Goal: Share content: Share content

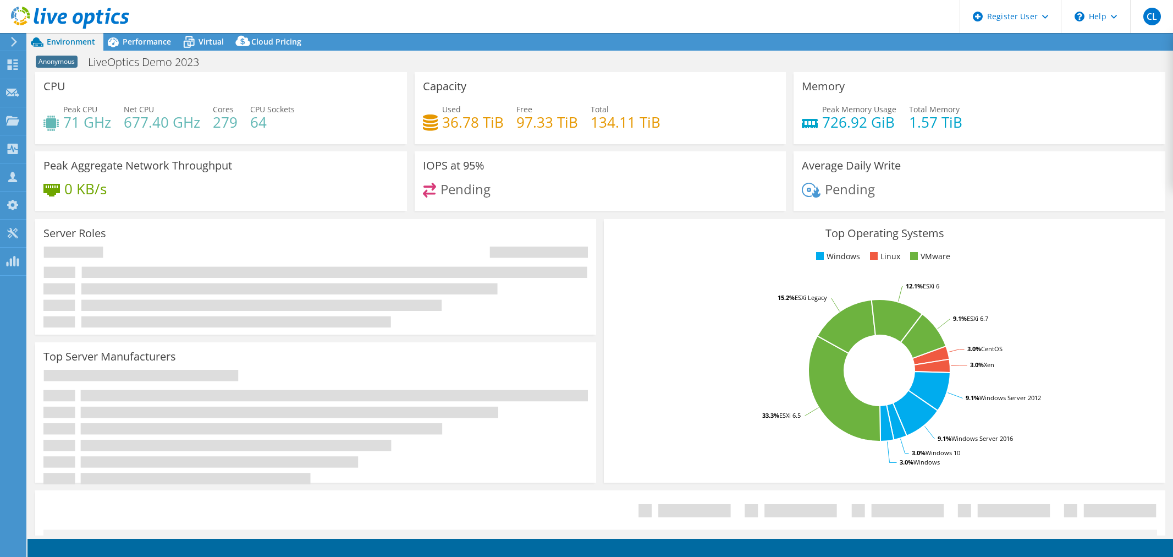
select select "USWest"
select select "USD"
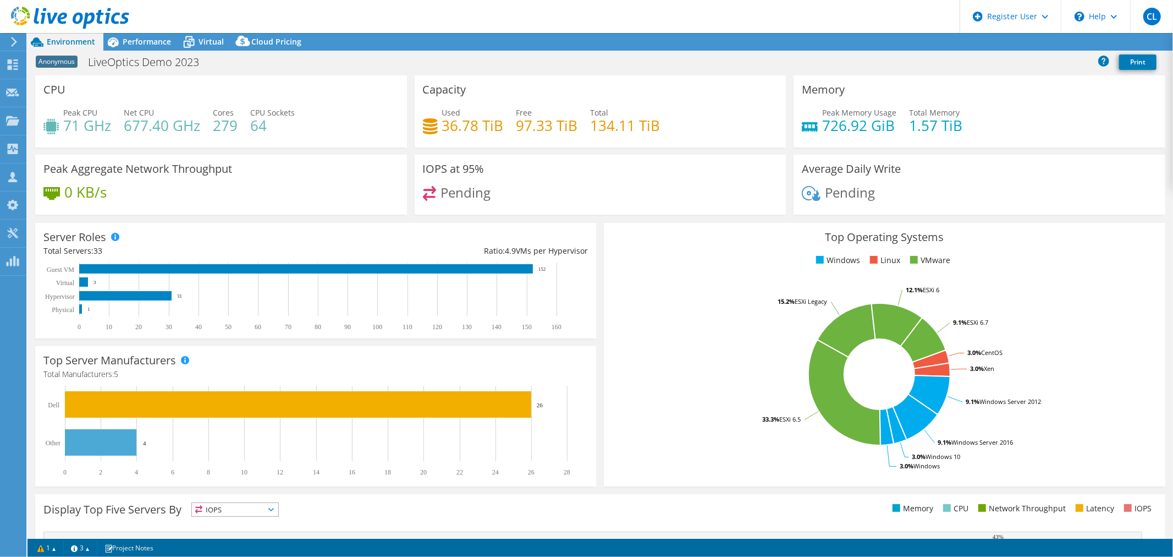
click at [69, 38] on span "Environment" at bounding box center [71, 41] width 48 height 10
click at [8, 67] on use at bounding box center [13, 64] width 10 height 10
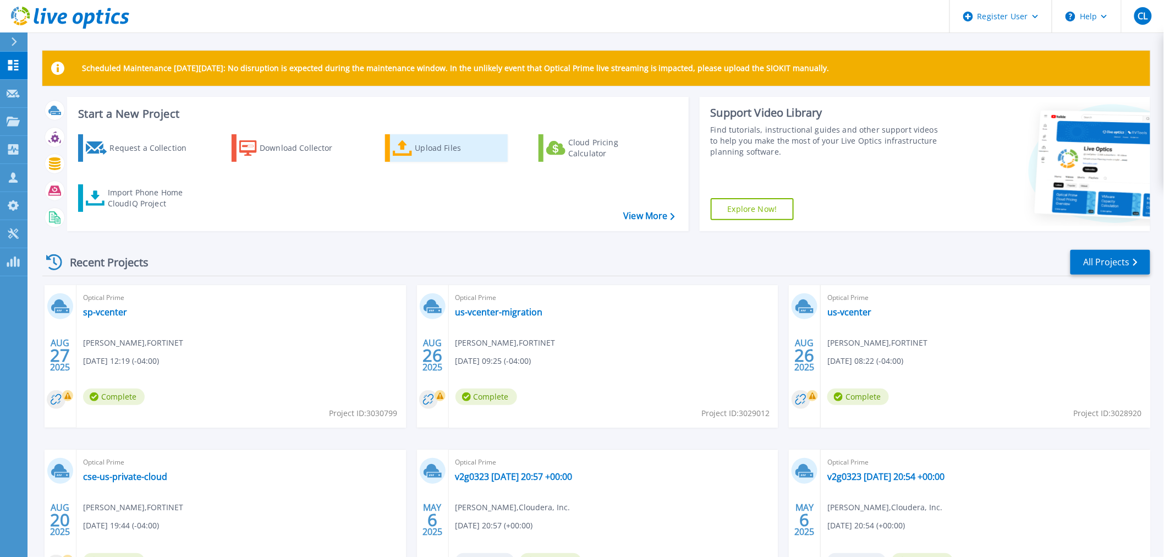
click at [427, 146] on div "Upload Files" at bounding box center [459, 148] width 88 height 22
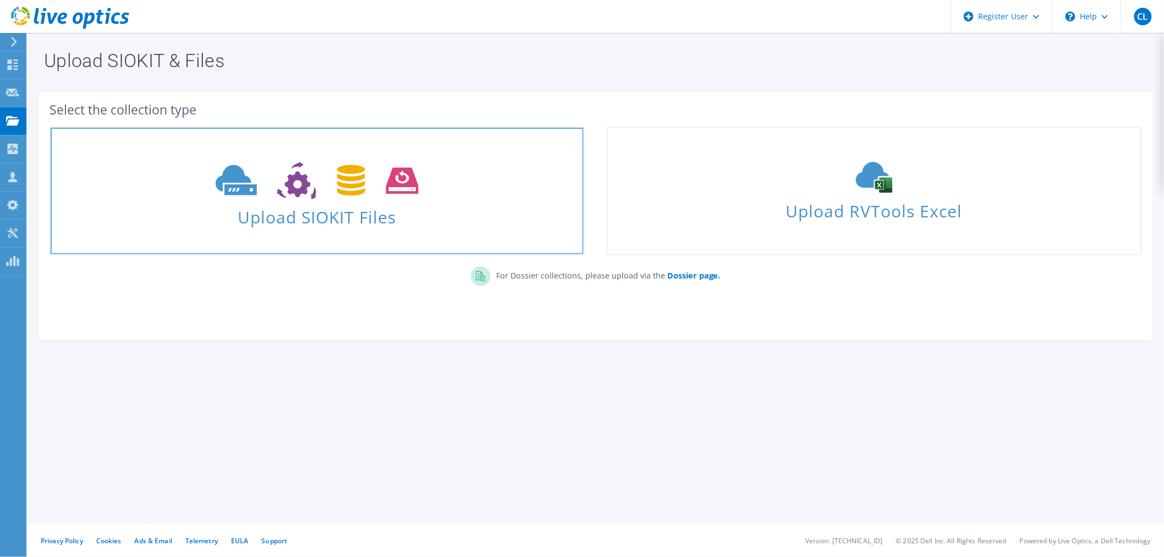
click at [422, 217] on span "Upload SIOKIT Files" at bounding box center [317, 214] width 533 height 24
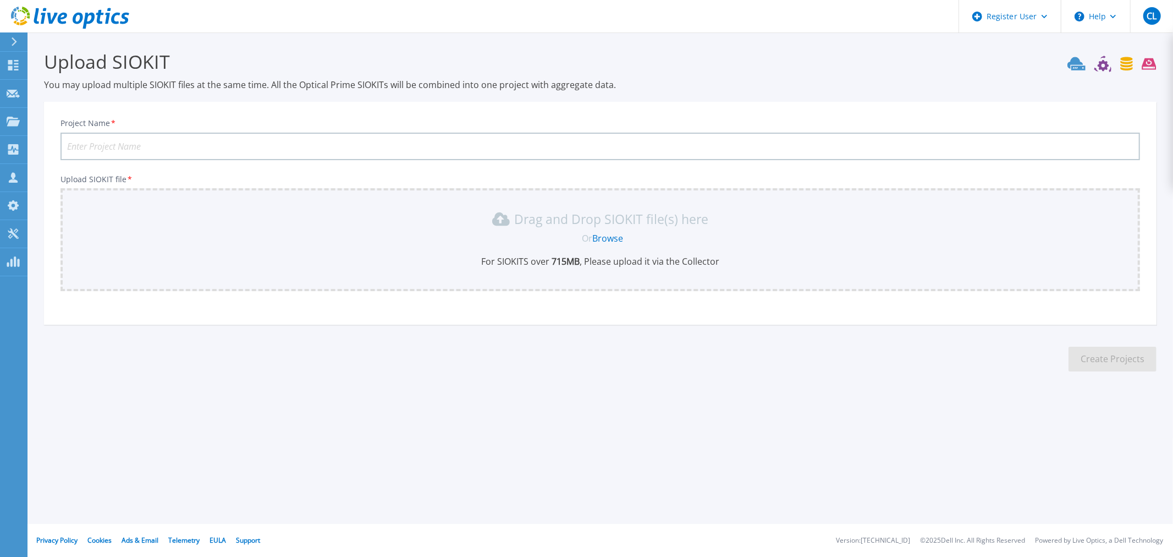
click at [327, 141] on input "Project Name *" at bounding box center [600, 146] width 1080 height 27
click at [327, 141] on input "Outseer -" at bounding box center [600, 146] width 1080 height 27
type input "Outseer - TechOps-BOS-10"
click at [612, 237] on link "Browse" at bounding box center [607, 238] width 31 height 12
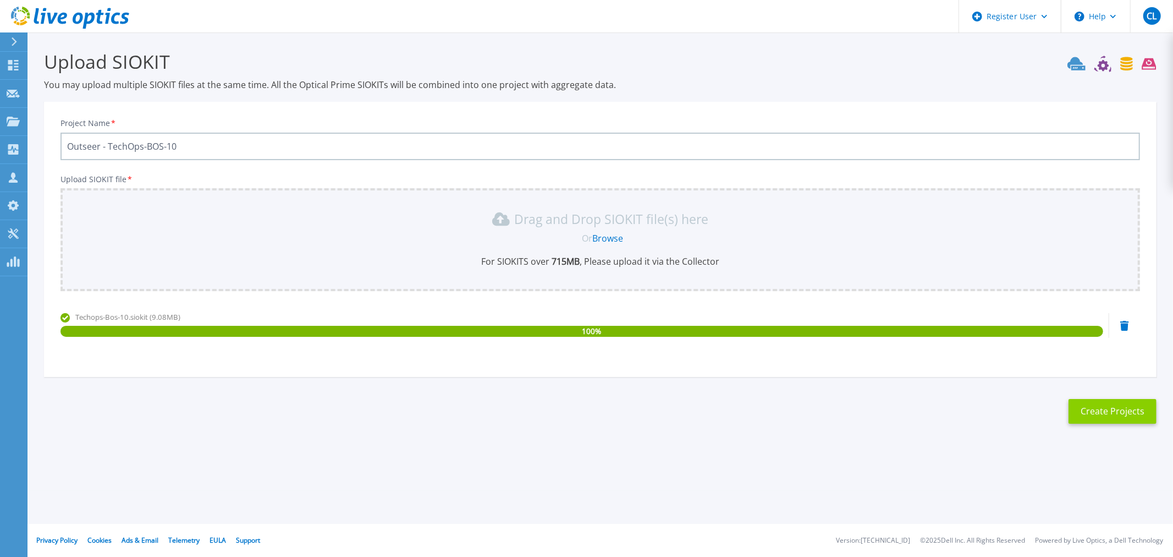
click at [1096, 399] on button "Create Projects" at bounding box center [1113, 411] width 88 height 25
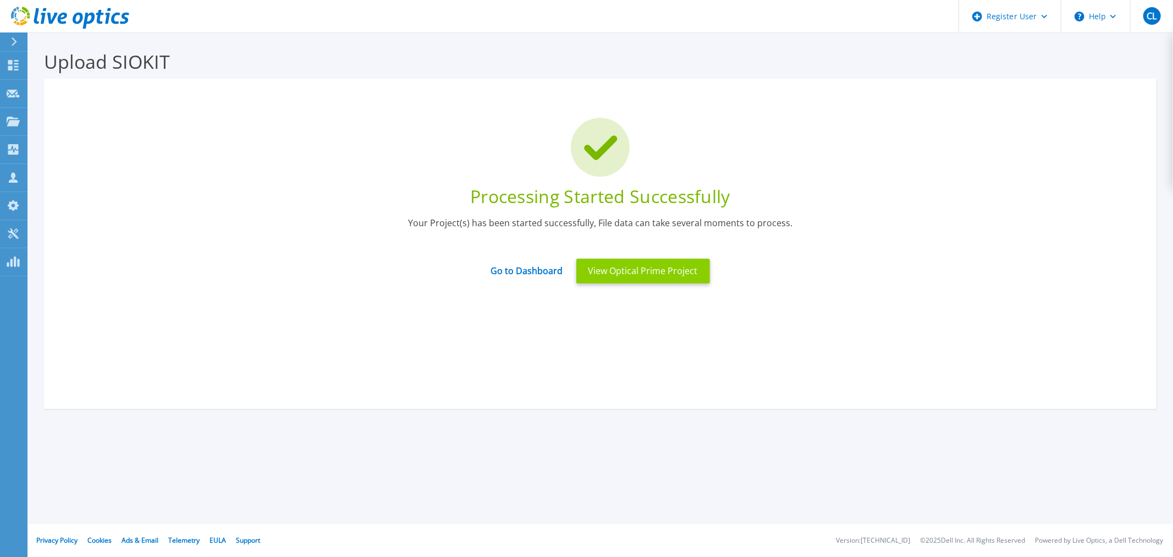
click at [634, 276] on button "View Optical Prime Project" at bounding box center [643, 270] width 134 height 25
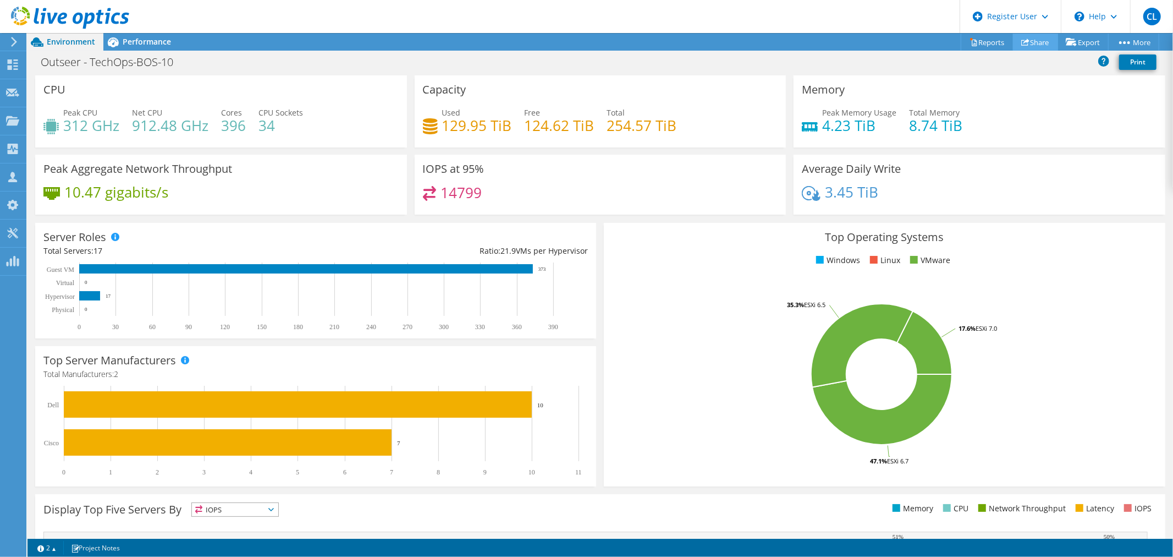
click at [1037, 41] on link "Share" at bounding box center [1035, 42] width 45 height 17
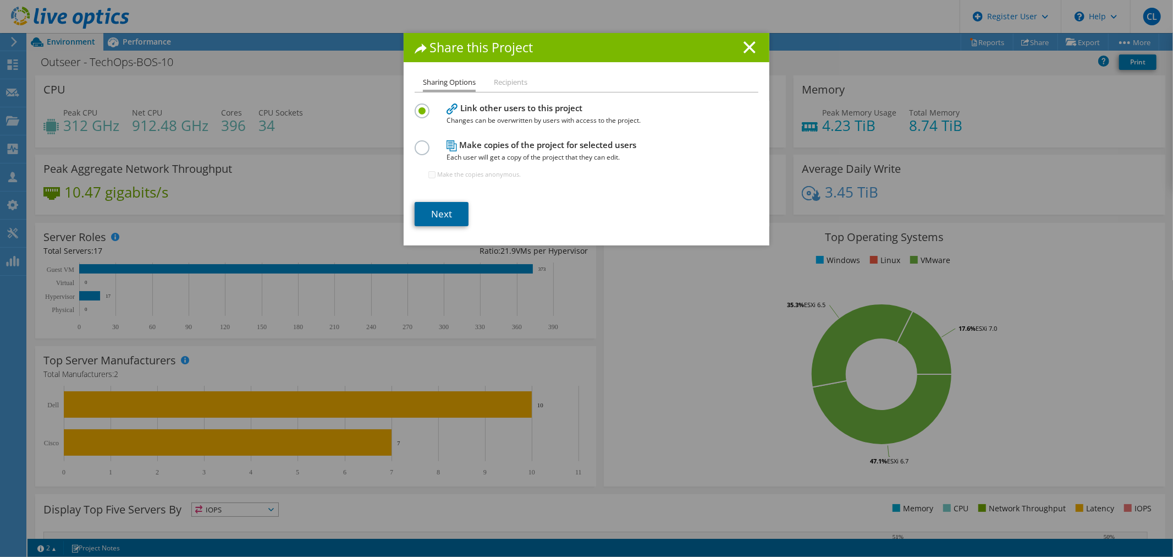
click at [445, 215] on link "Next" at bounding box center [442, 214] width 54 height 24
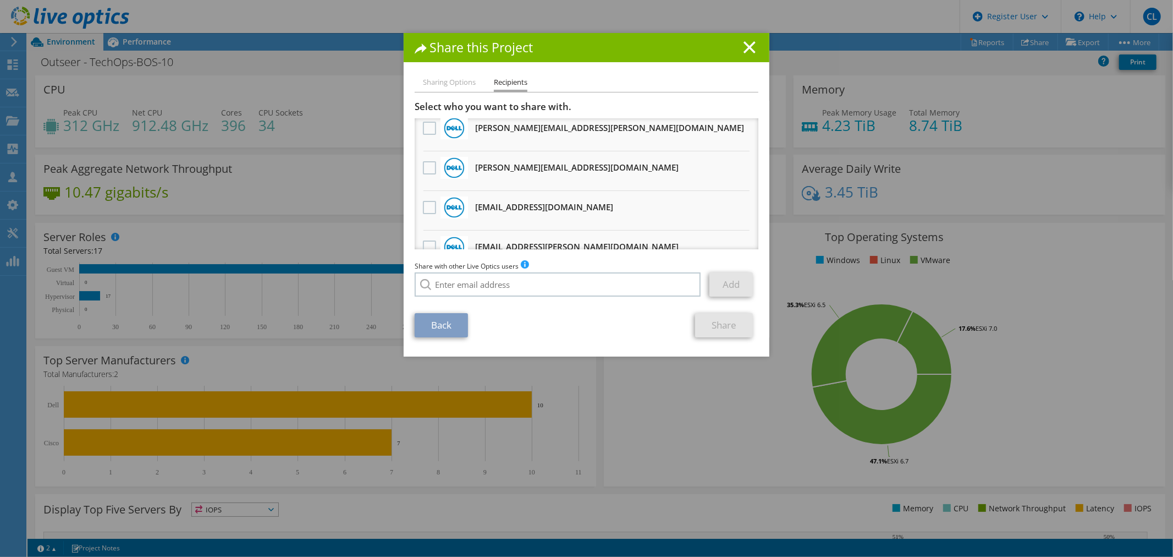
scroll to position [100, 0]
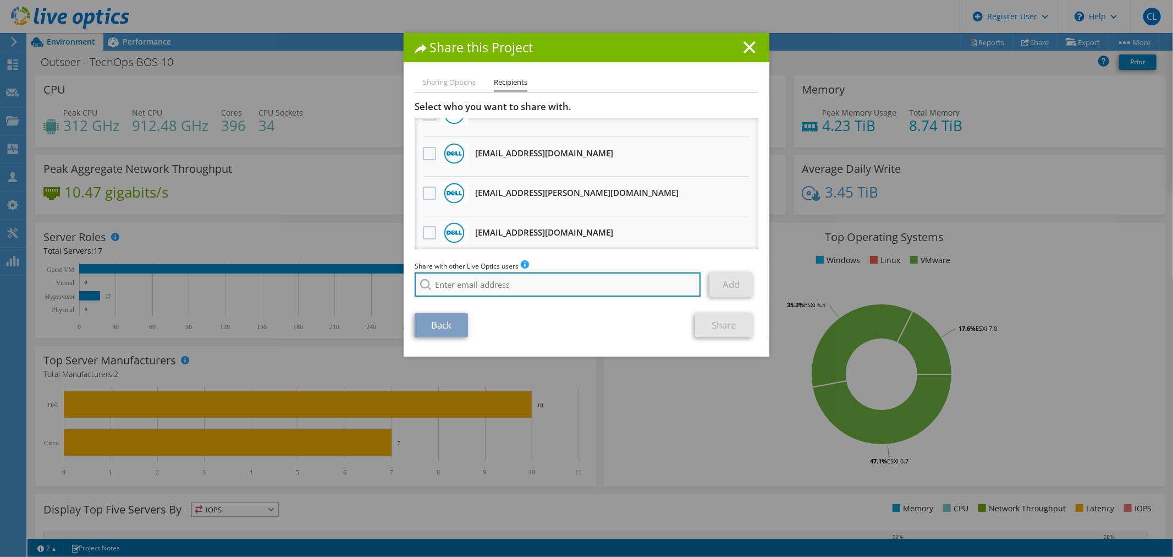
click at [489, 282] on input "search" at bounding box center [558, 284] width 286 height 24
paste input "[PERSON_NAME][EMAIL_ADDRESS][PERSON_NAME][DOMAIN_NAME]"
type input "[PERSON_NAME][EMAIL_ADDRESS][PERSON_NAME][DOMAIN_NAME]"
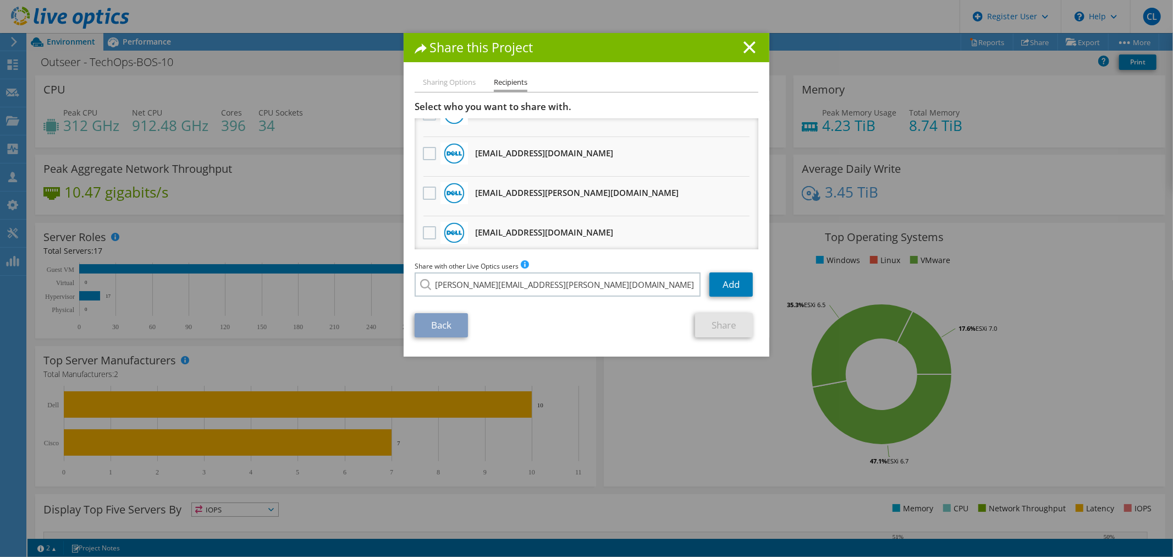
click at [503, 299] on li "[PERSON_NAME][EMAIL_ADDRESS][PERSON_NAME][DOMAIN_NAME]" at bounding box center [527, 291] width 224 height 13
click at [732, 287] on link "Add" at bounding box center [730, 284] width 43 height 24
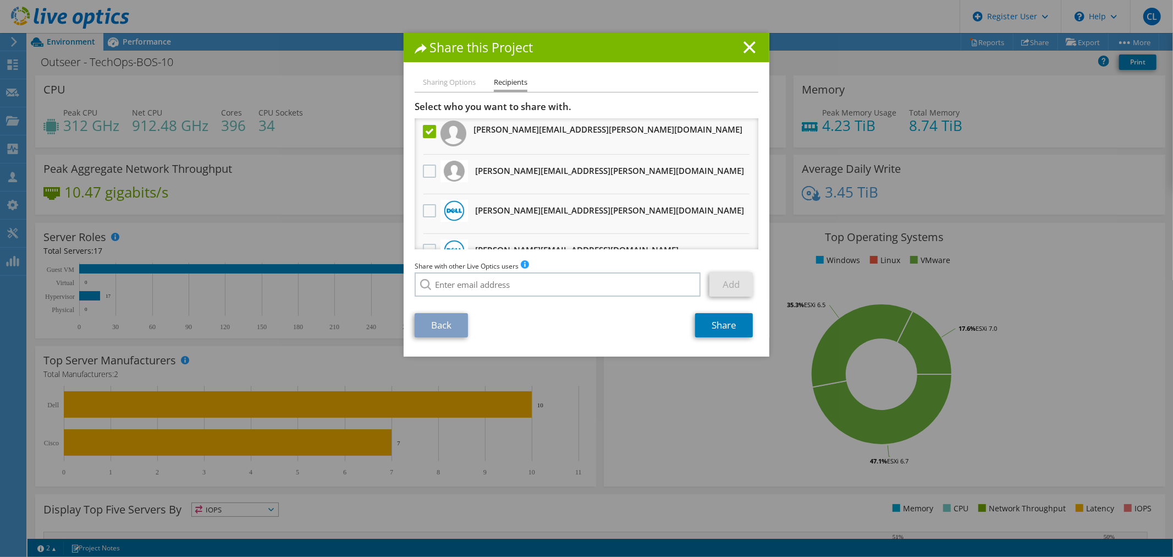
scroll to position [0, 0]
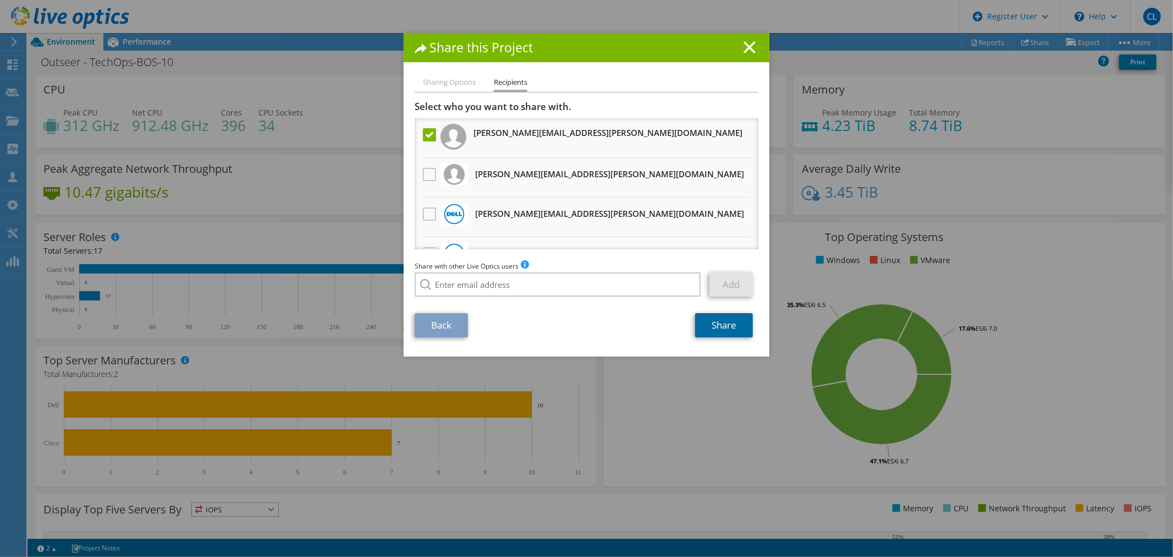
click at [730, 320] on link "Share" at bounding box center [724, 325] width 58 height 24
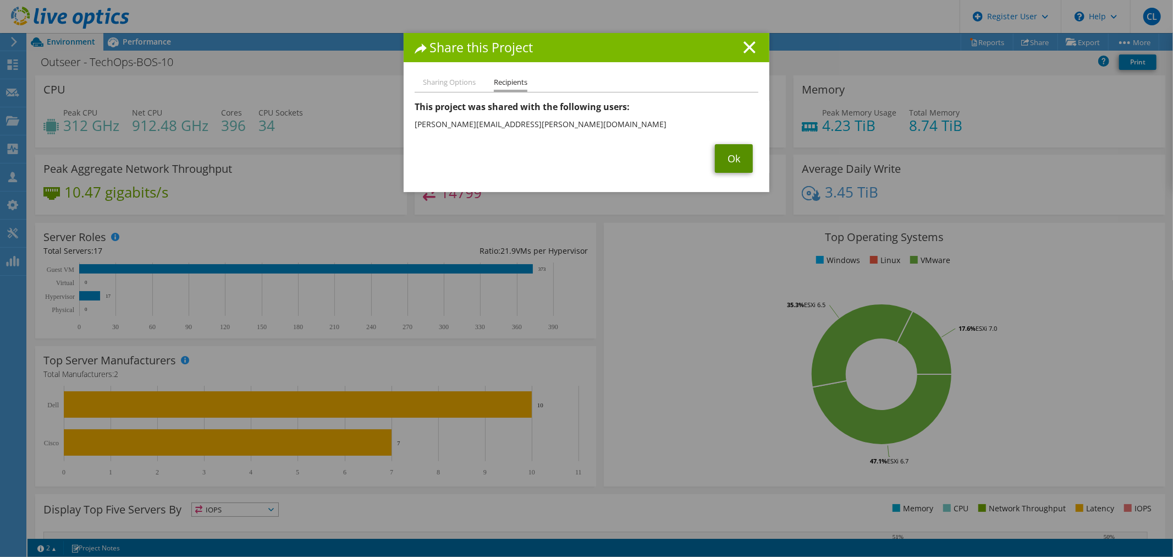
click at [735, 166] on link "Ok" at bounding box center [734, 158] width 38 height 29
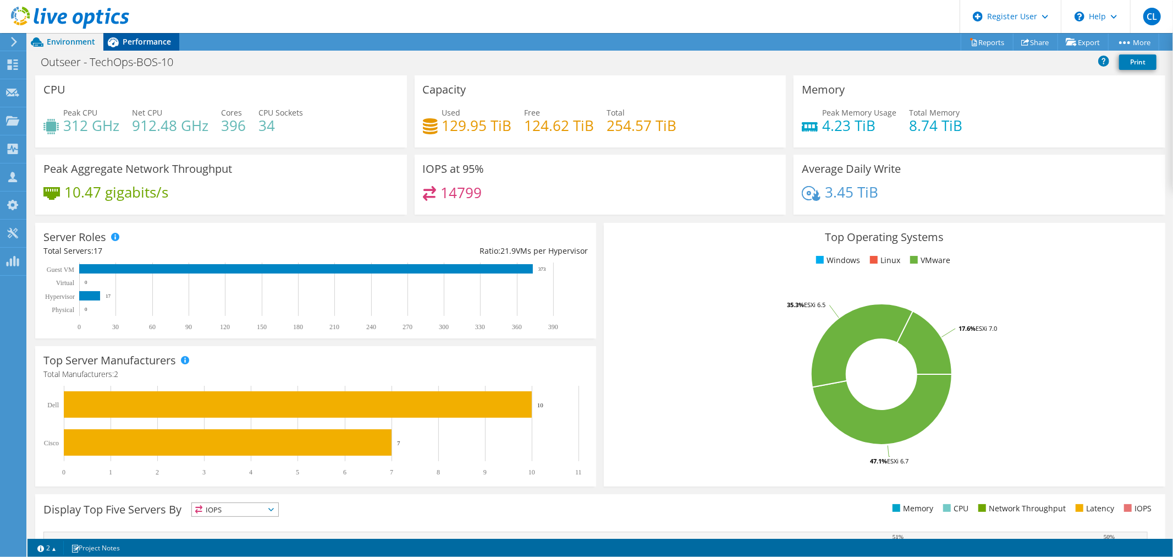
click at [139, 34] on div "Performance" at bounding box center [141, 42] width 76 height 18
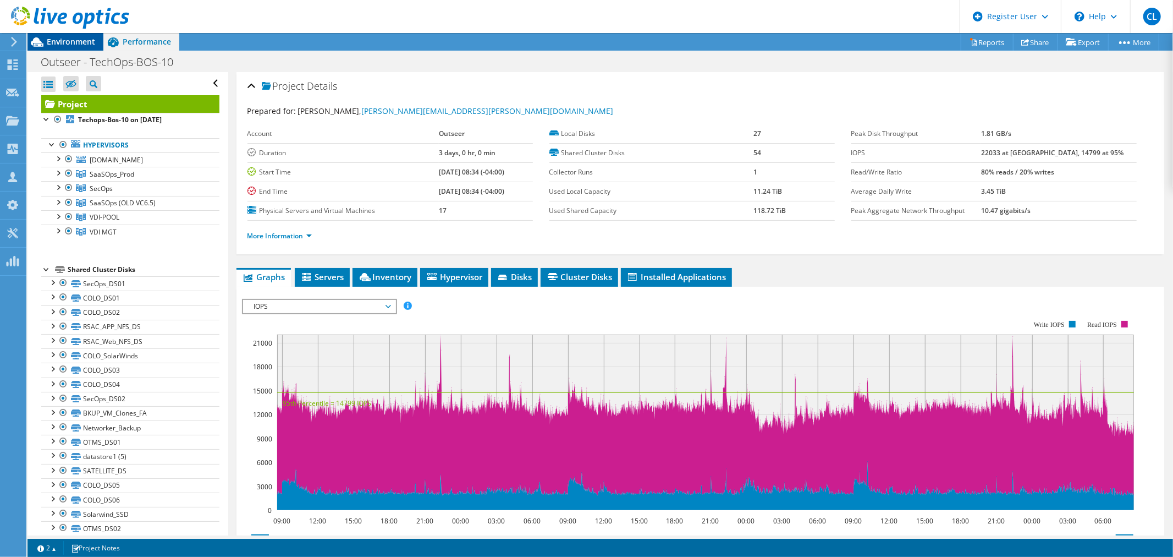
click at [83, 47] on div "Environment" at bounding box center [65, 42] width 76 height 18
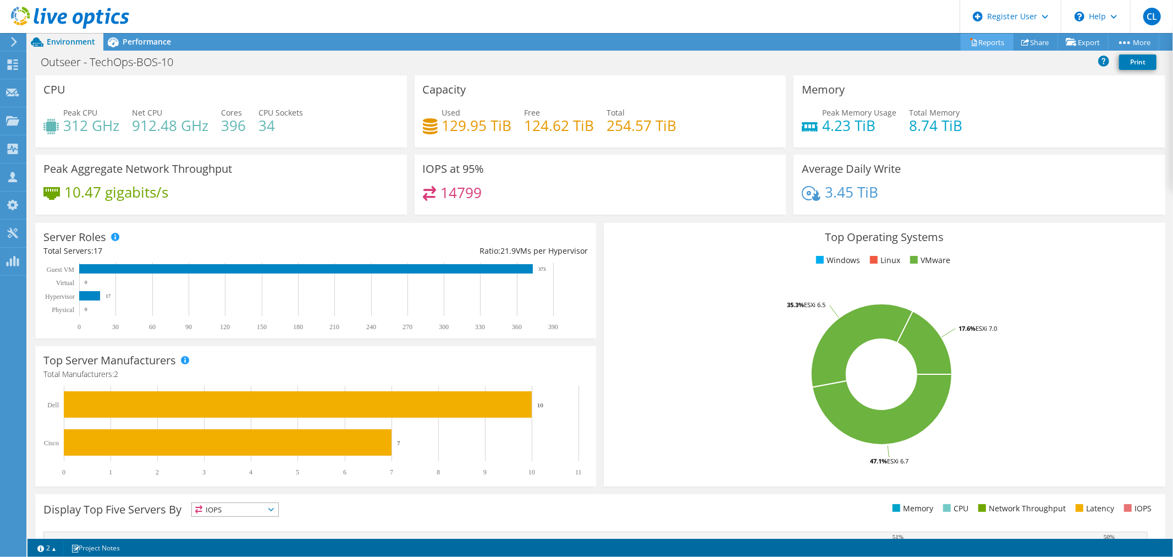
click at [983, 35] on link "Reports" at bounding box center [987, 42] width 53 height 17
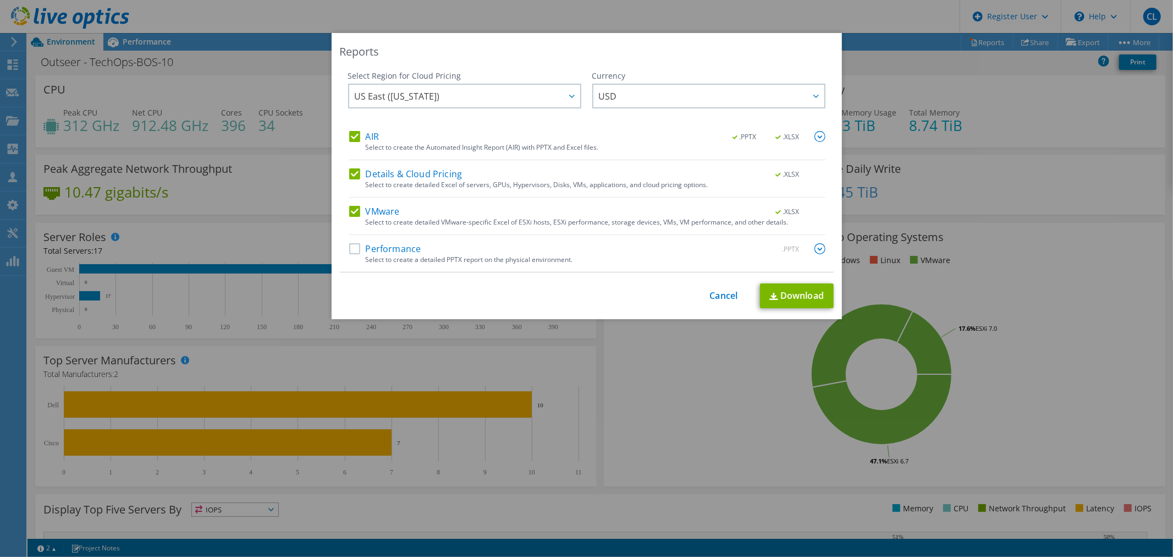
click at [349, 249] on label "Performance" at bounding box center [385, 248] width 72 height 11
click at [0, 0] on input "Performance" at bounding box center [0, 0] width 0 height 0
click at [795, 295] on link "Download" at bounding box center [797, 295] width 74 height 25
click at [710, 298] on link "Cancel" at bounding box center [724, 295] width 28 height 10
